Goal: Transaction & Acquisition: Purchase product/service

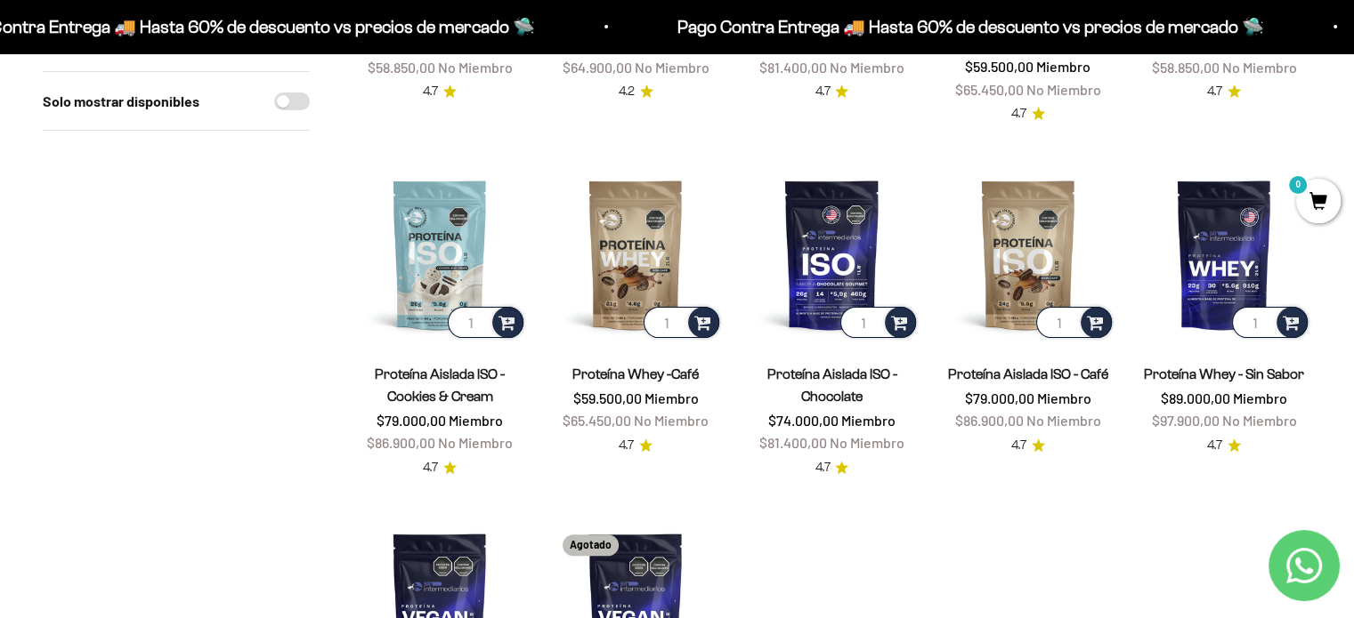
scroll to position [534, 0]
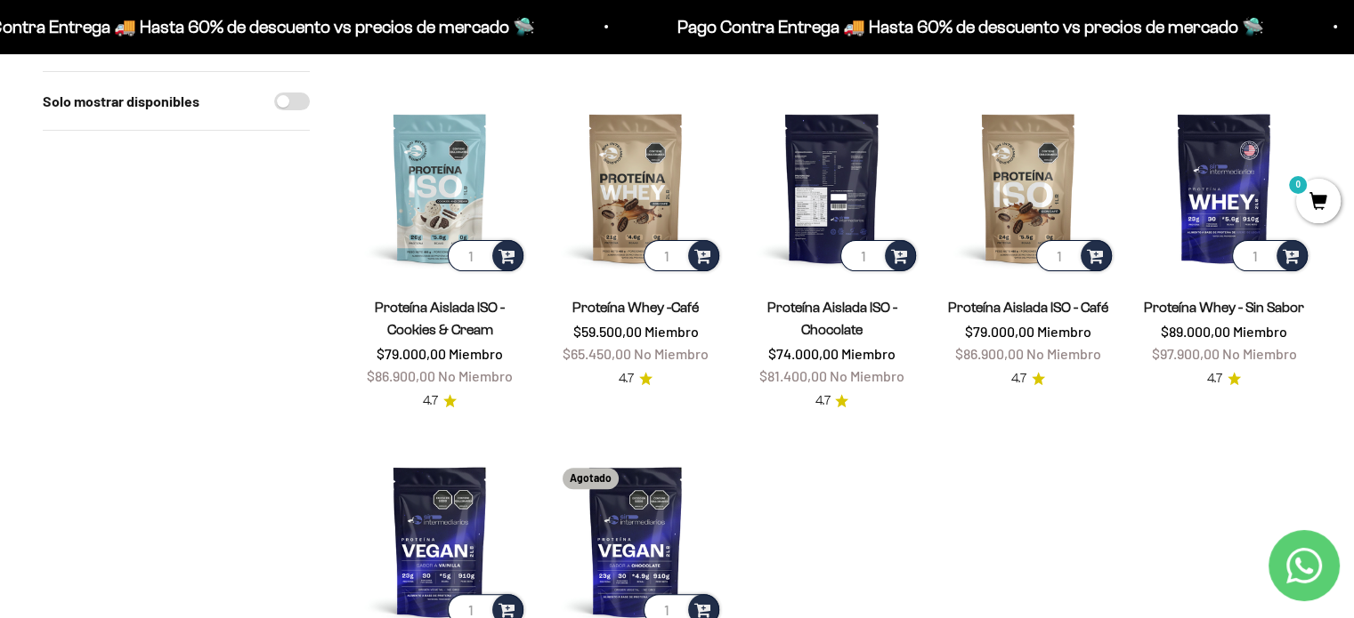
click at [844, 164] on img at bounding box center [831, 188] width 174 height 174
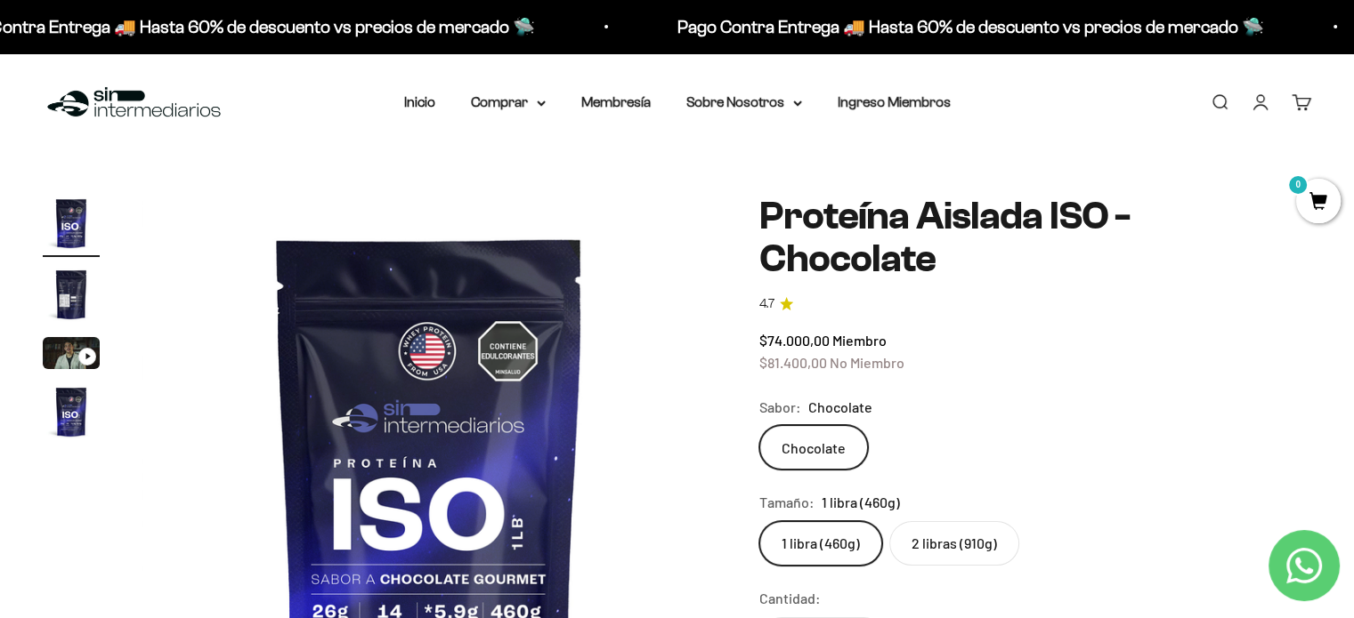
click at [951, 521] on label "2 libras (910g)" at bounding box center [954, 543] width 130 height 44
click at [759, 521] on input "2 libras (910g)" at bounding box center [758, 521] width 1 height 1
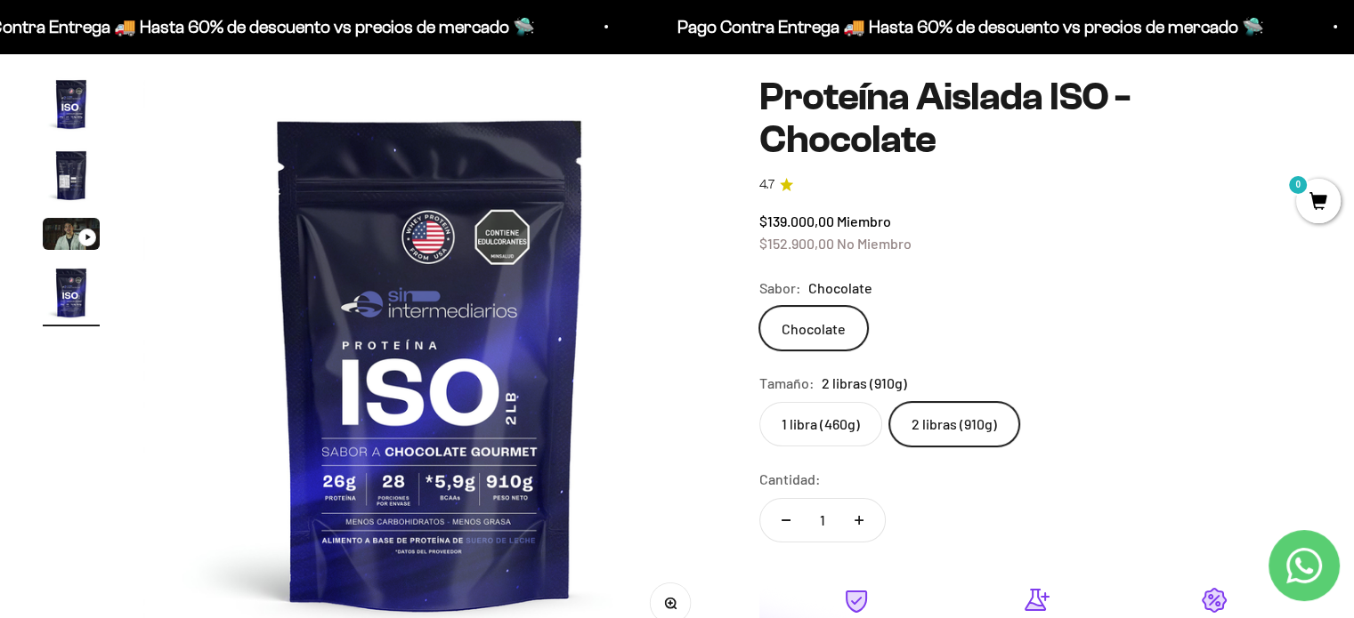
scroll to position [89, 0]
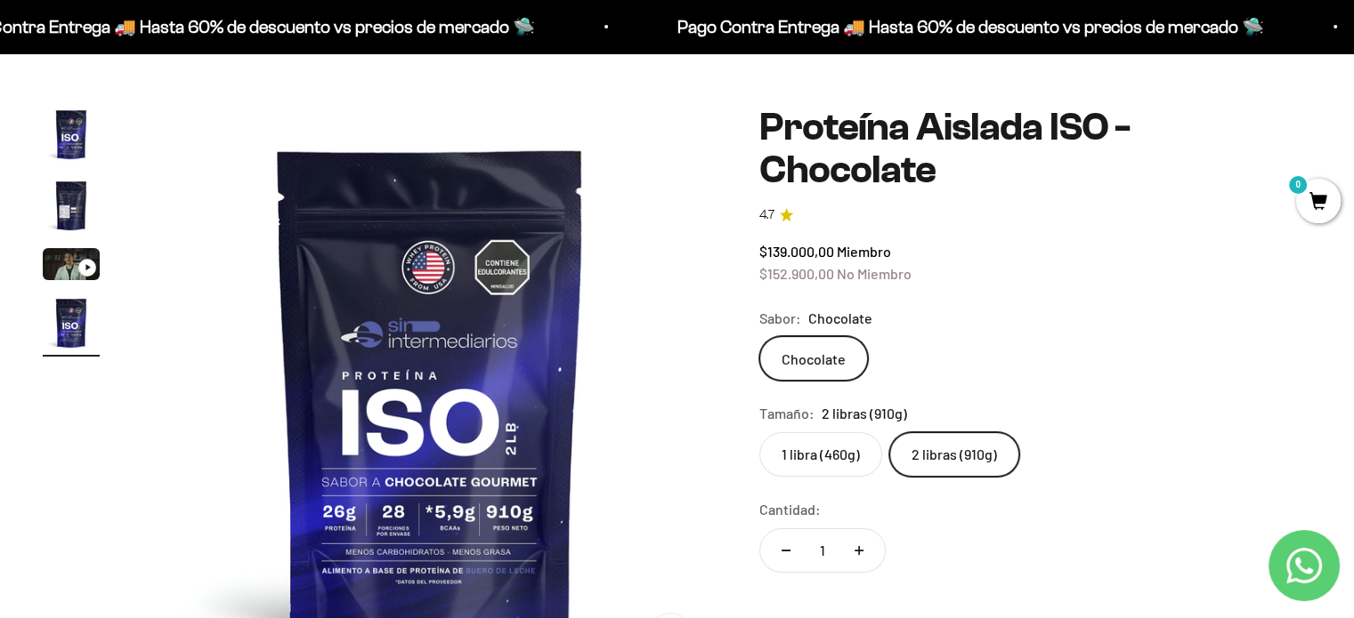
click at [797, 433] on label "1 libra (460g)" at bounding box center [820, 455] width 123 height 44
click at [759, 432] on input "1 libra (460g)" at bounding box center [758, 432] width 1 height 1
